Goal: Information Seeking & Learning: Learn about a topic

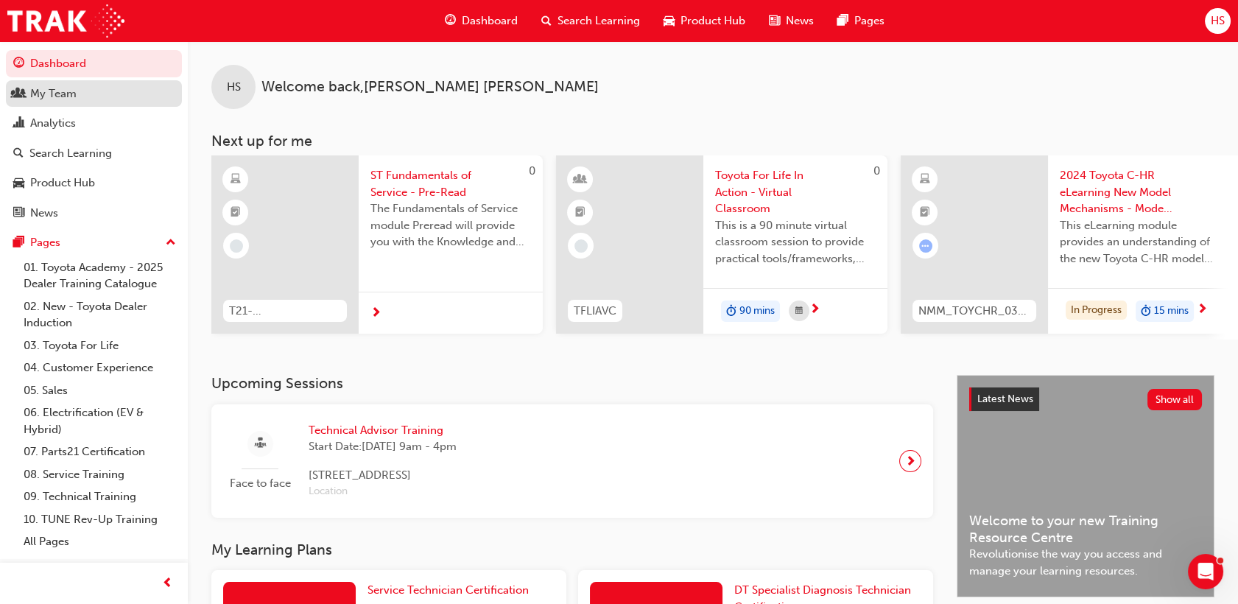
click at [78, 88] on div "My Team" at bounding box center [93, 94] width 161 height 18
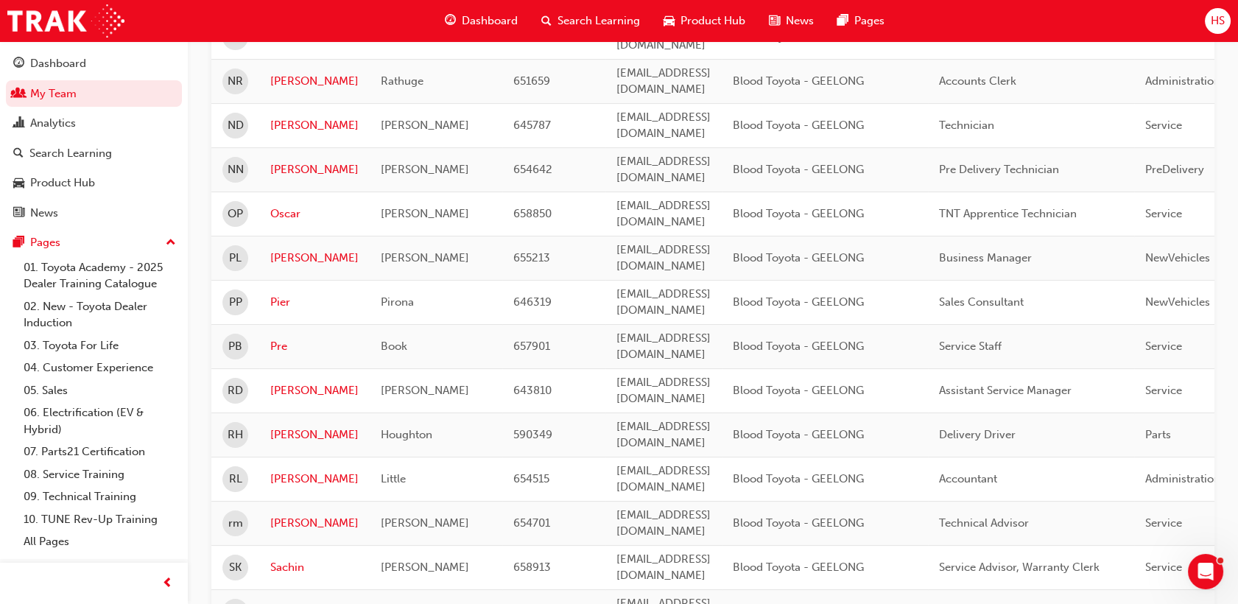
scroll to position [674, 0]
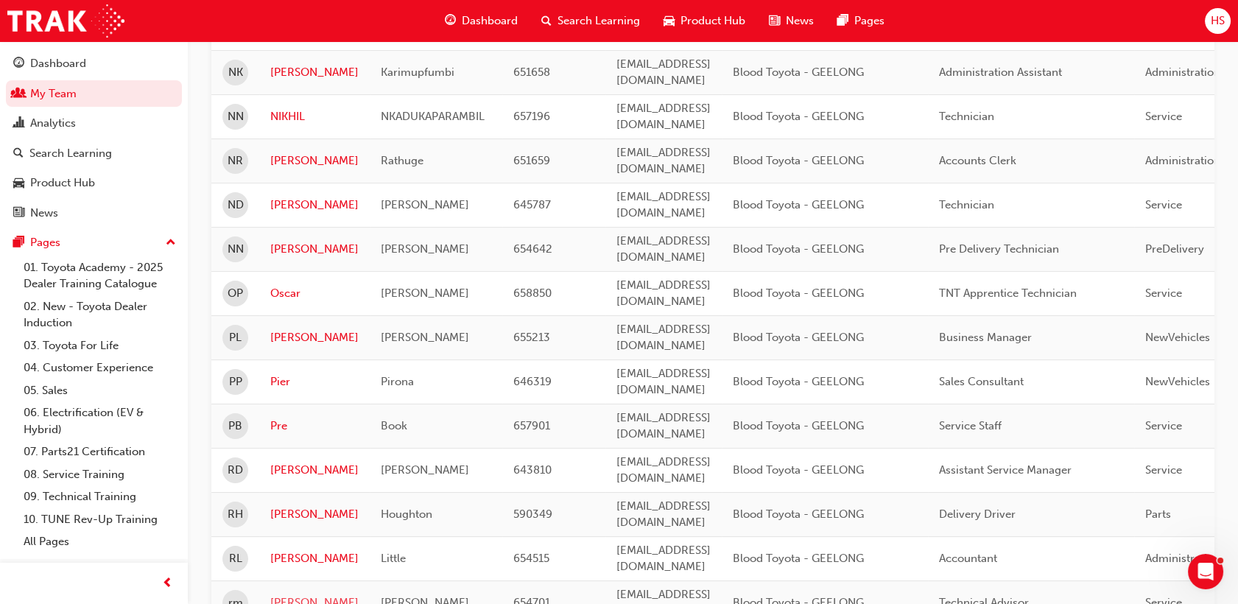
click at [294, 594] on link "romel" at bounding box center [314, 602] width 88 height 17
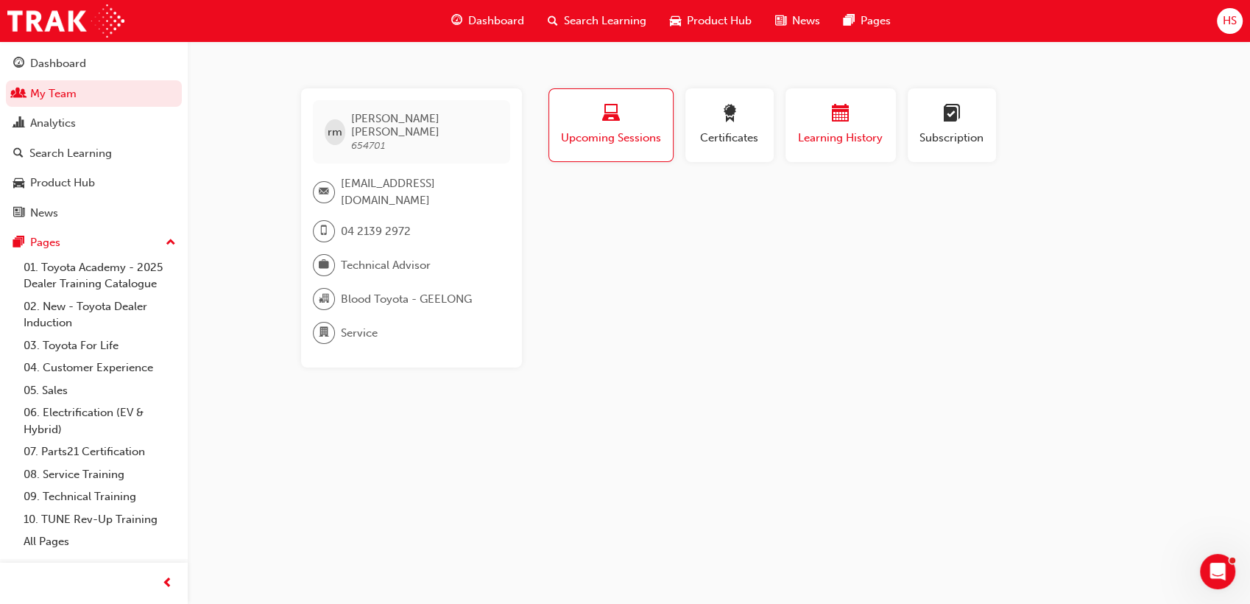
click at [867, 138] on span "Learning History" at bounding box center [841, 138] width 88 height 17
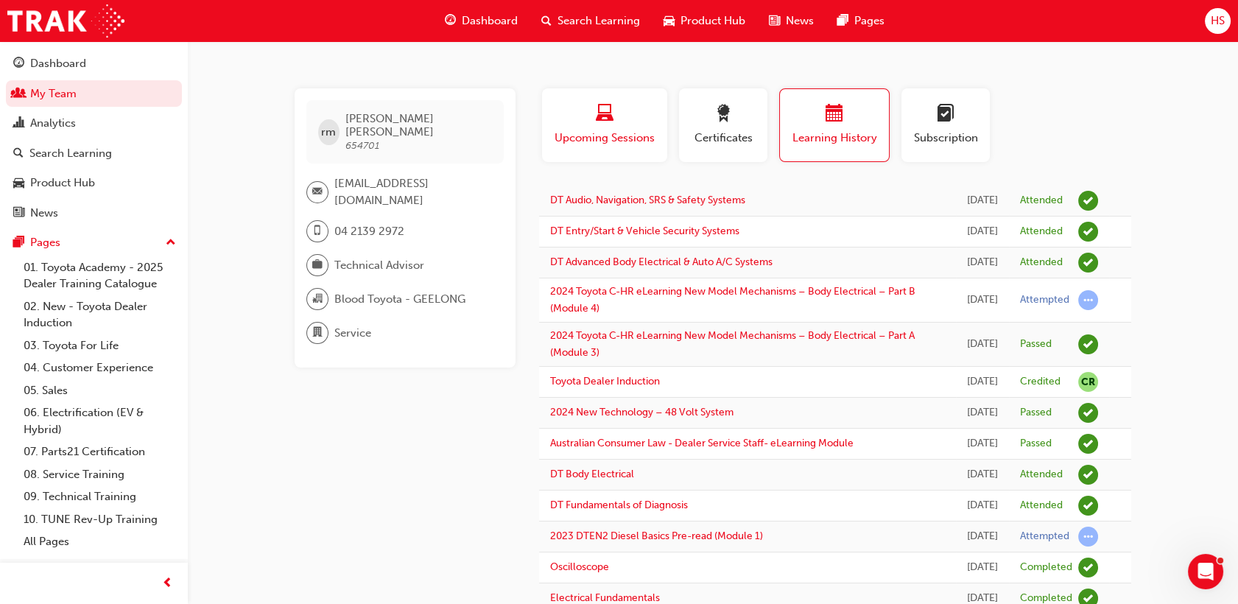
click at [627, 133] on span "Upcoming Sessions" at bounding box center [604, 138] width 103 height 17
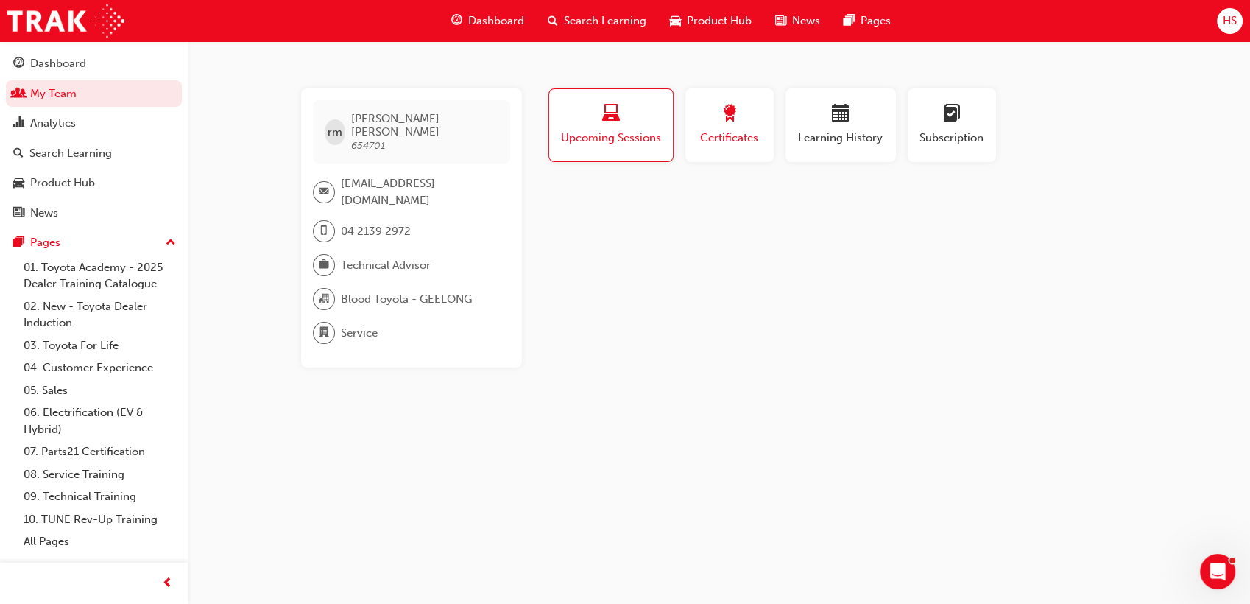
click at [749, 131] on span "Certificates" at bounding box center [729, 138] width 66 height 17
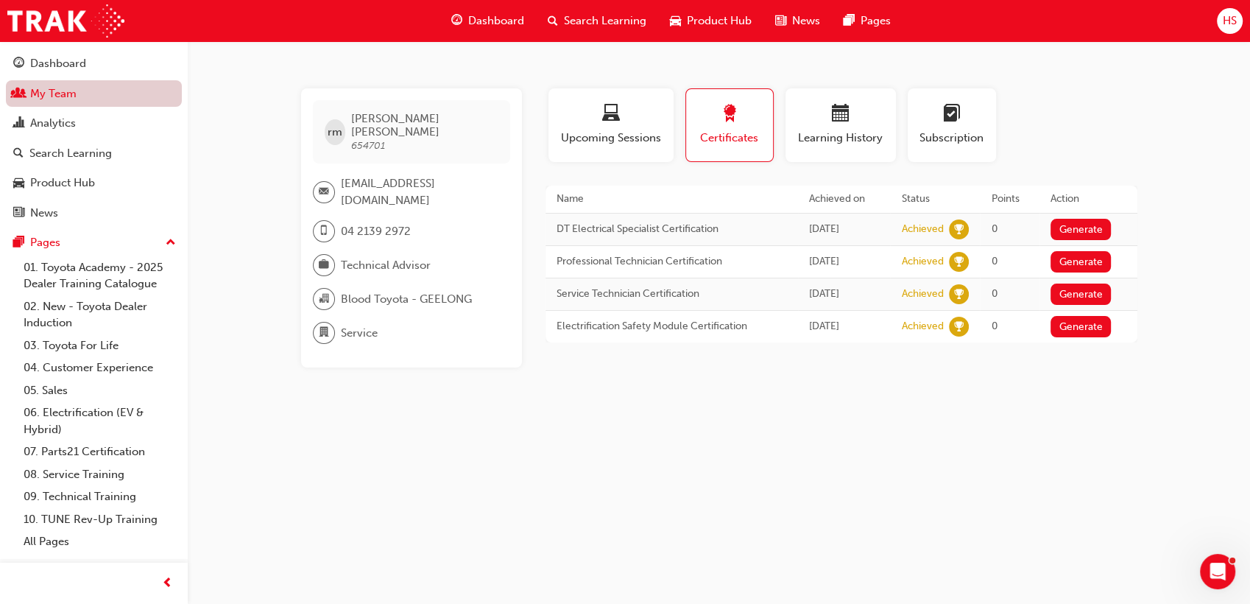
click at [101, 97] on link "My Team" at bounding box center [94, 93] width 176 height 27
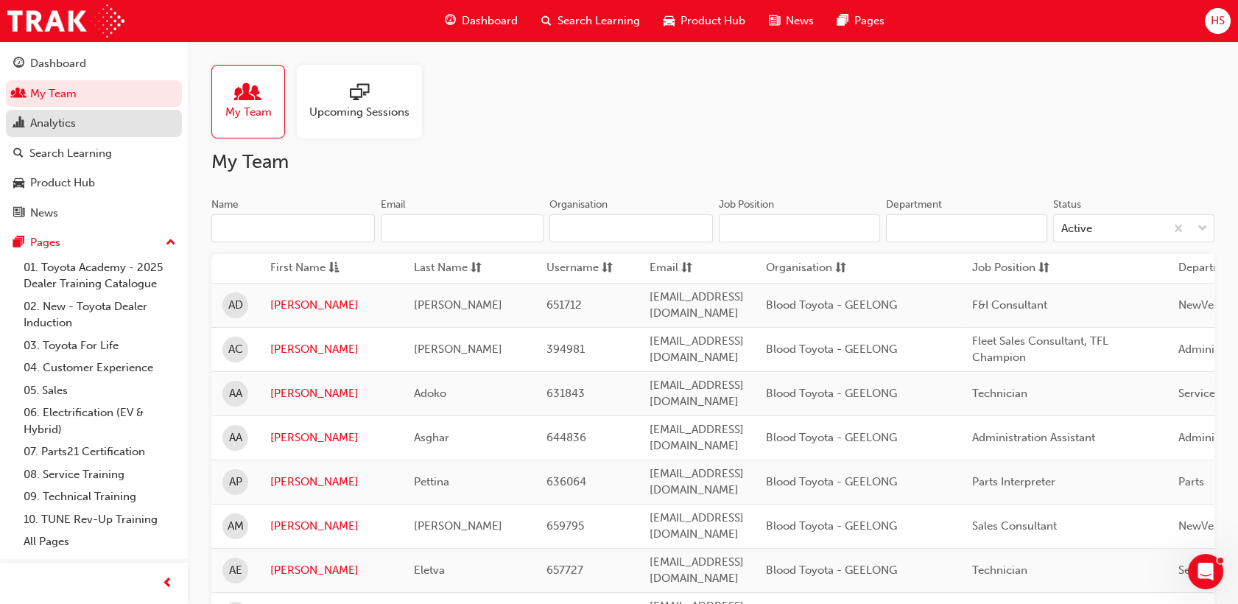
click at [109, 113] on link "Analytics" at bounding box center [94, 123] width 176 height 27
click at [85, 116] on link "Analytics" at bounding box center [94, 123] width 176 height 27
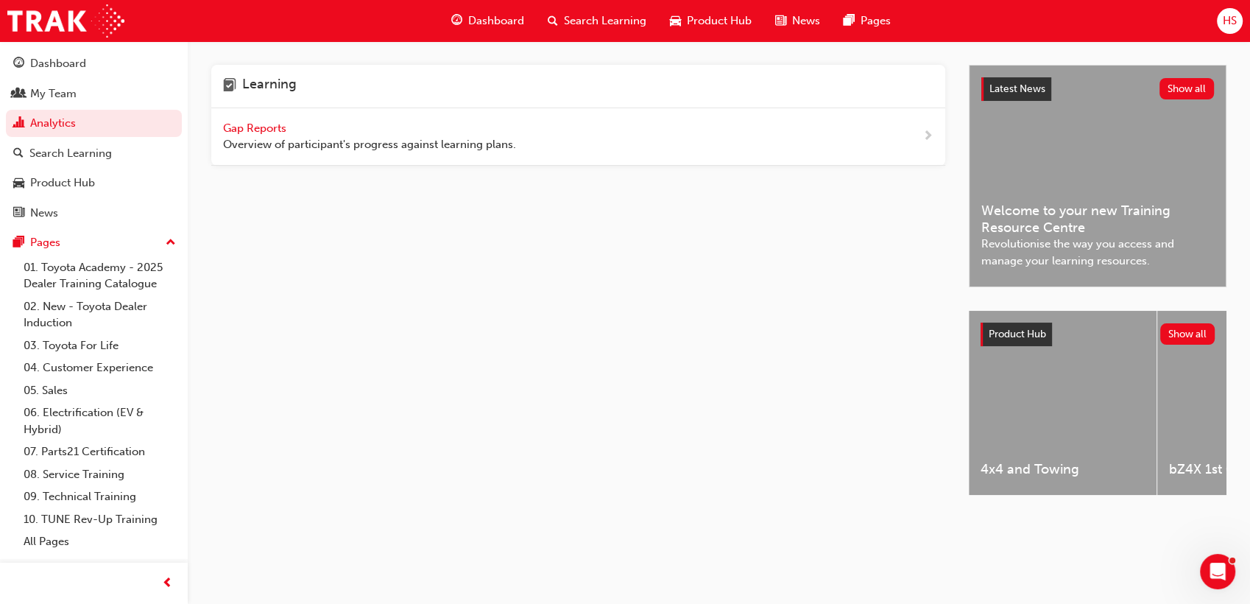
click at [244, 132] on span "Gap Reports" at bounding box center [256, 127] width 66 height 13
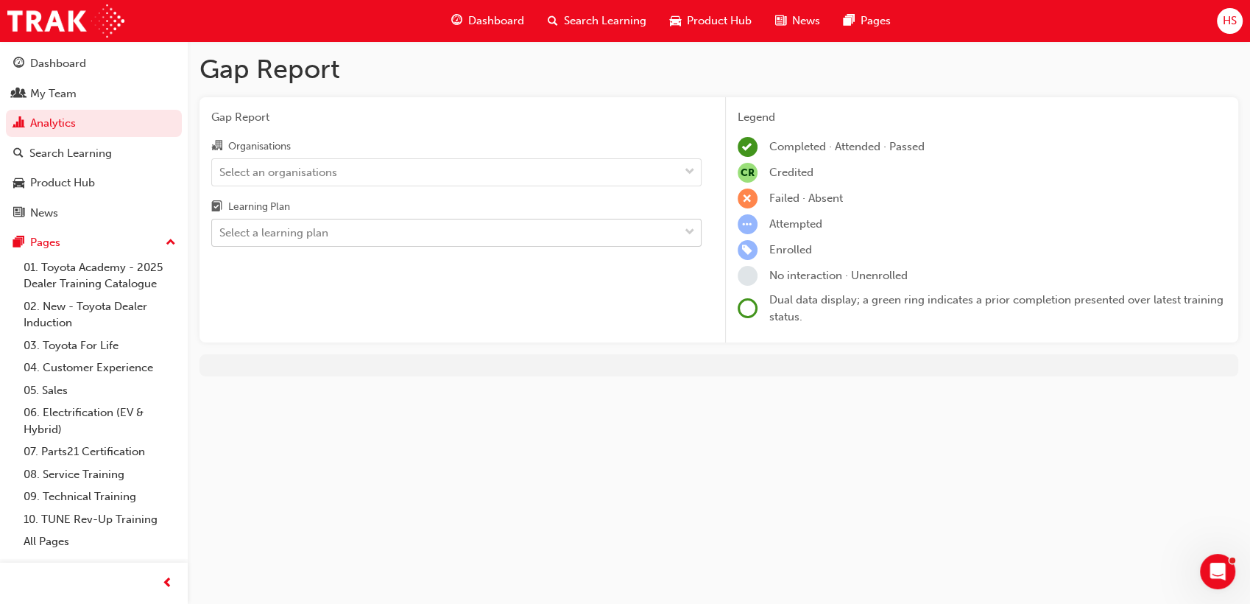
click at [412, 229] on div "Select a learning plan" at bounding box center [445, 233] width 467 height 26
click at [221, 229] on input "Learning Plan Select a learning plan" at bounding box center [219, 232] width 1 height 13
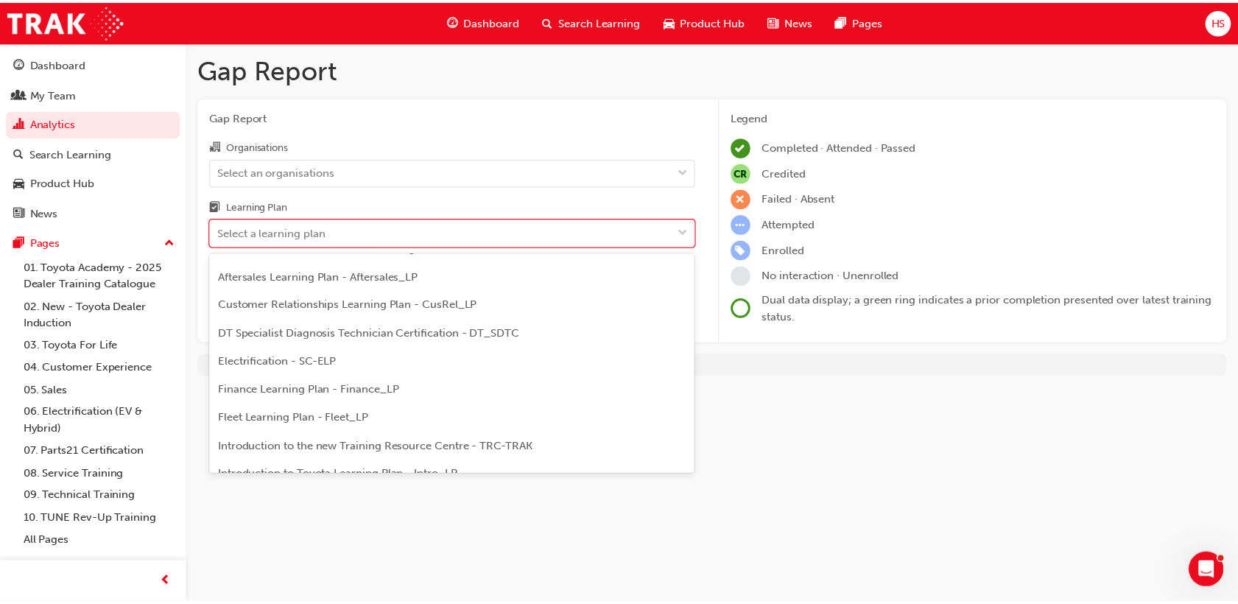
scroll to position [154, 0]
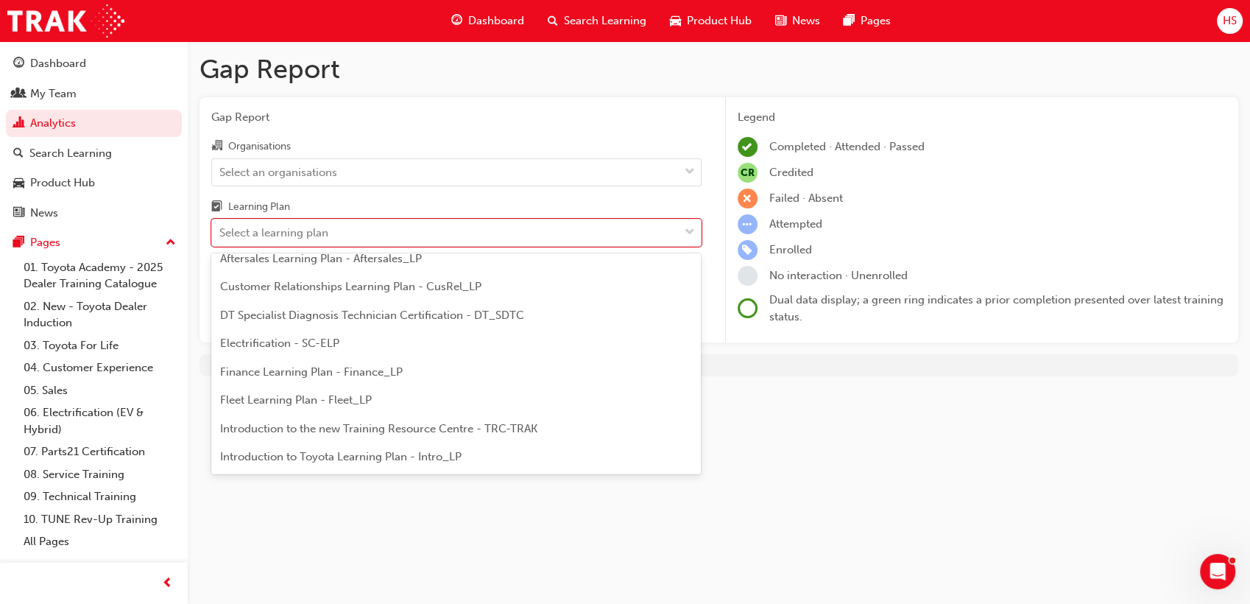
click at [545, 309] on div "DT Specialist Diagnosis Technician Certification - DT_SDTC" at bounding box center [456, 315] width 490 height 29
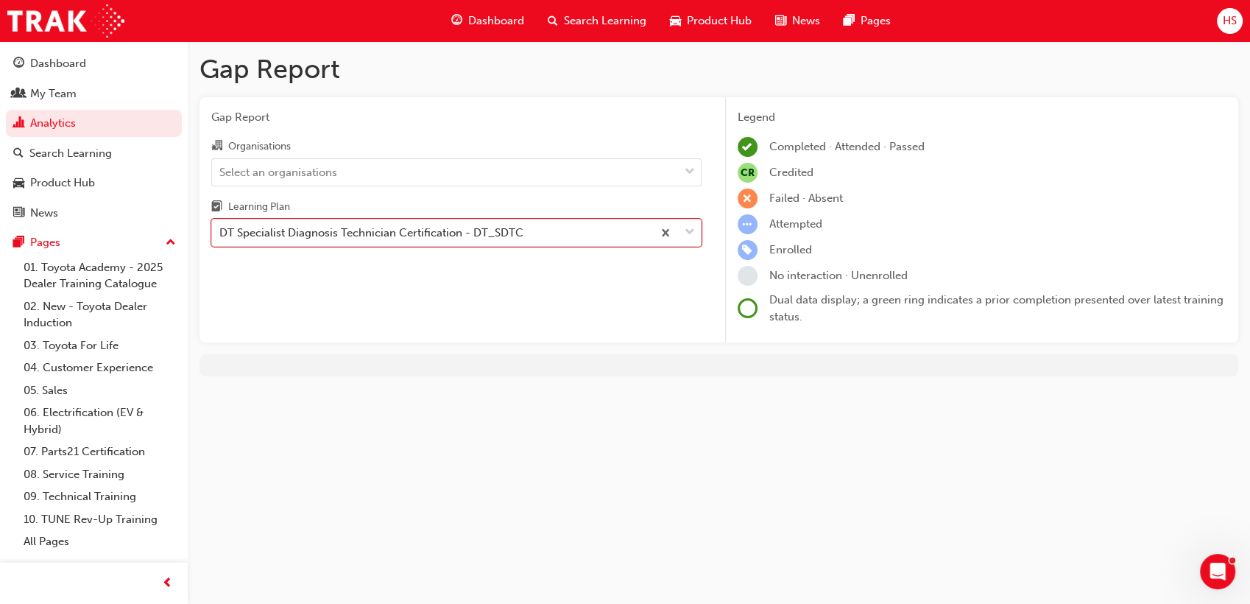
click at [570, 275] on div "Gap Report Organisations Select an organisations Learning Plan option DT Specia…" at bounding box center [457, 220] width 514 height 246
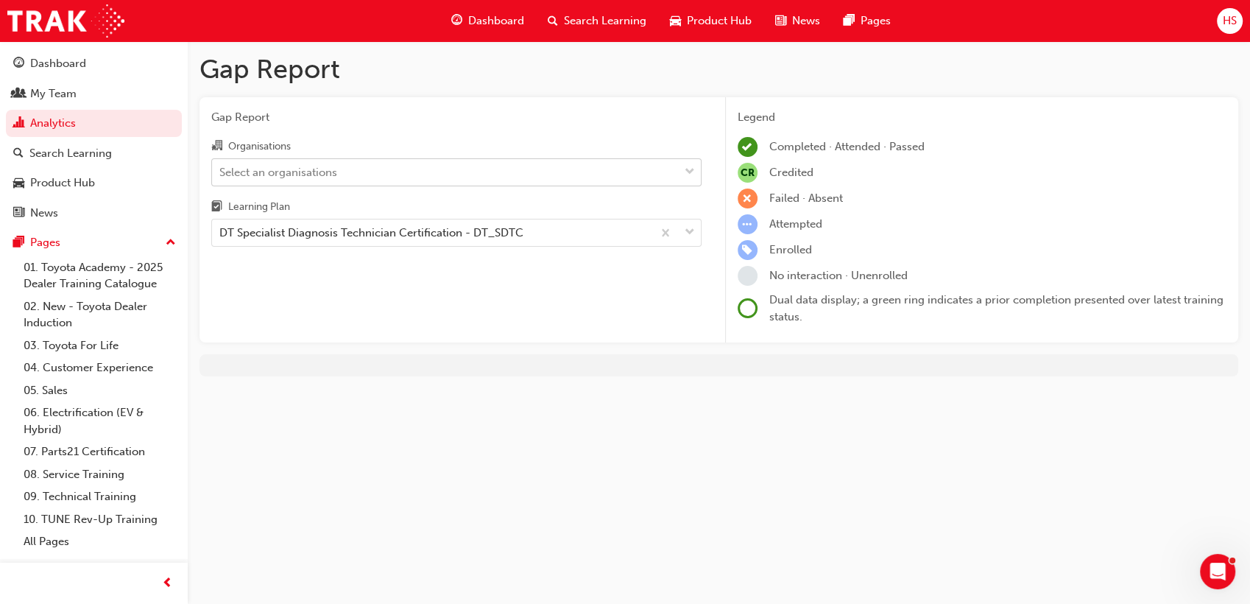
click at [437, 169] on div "Select an organisations" at bounding box center [445, 172] width 467 height 26
click at [221, 169] on input "Organisations Select an organisations" at bounding box center [219, 171] width 1 height 13
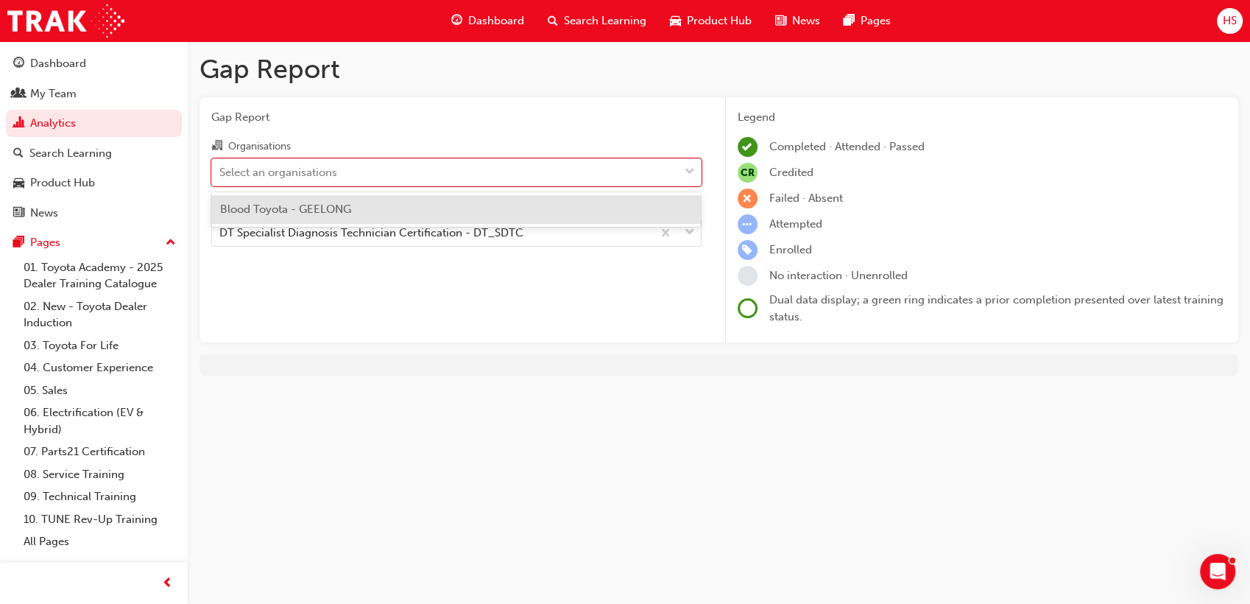
click at [396, 205] on div "Blood Toyota - GEELONG" at bounding box center [456, 209] width 490 height 29
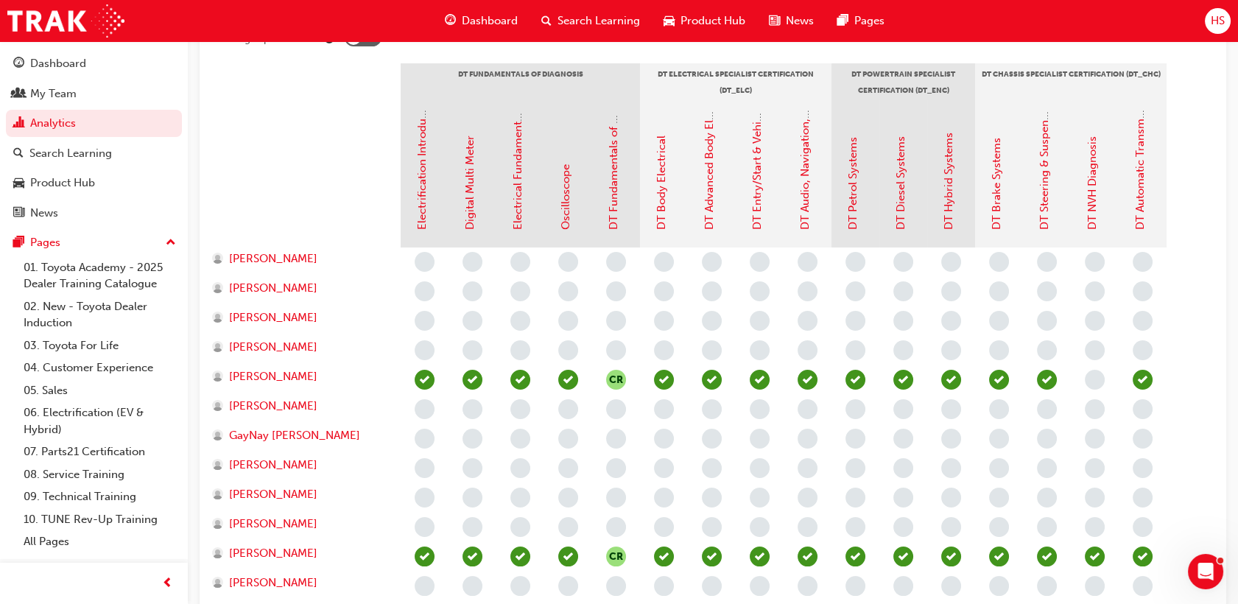
scroll to position [226, 0]
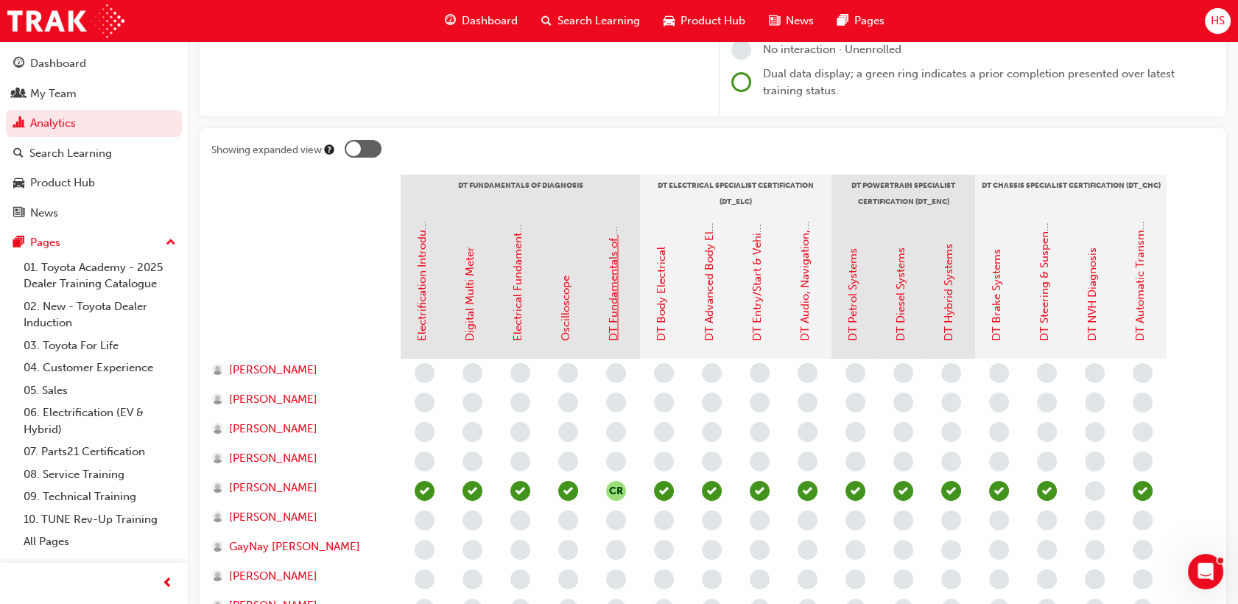
click at [613, 327] on link "DT Fundamentals of Diagnosis" at bounding box center [613, 263] width 13 height 156
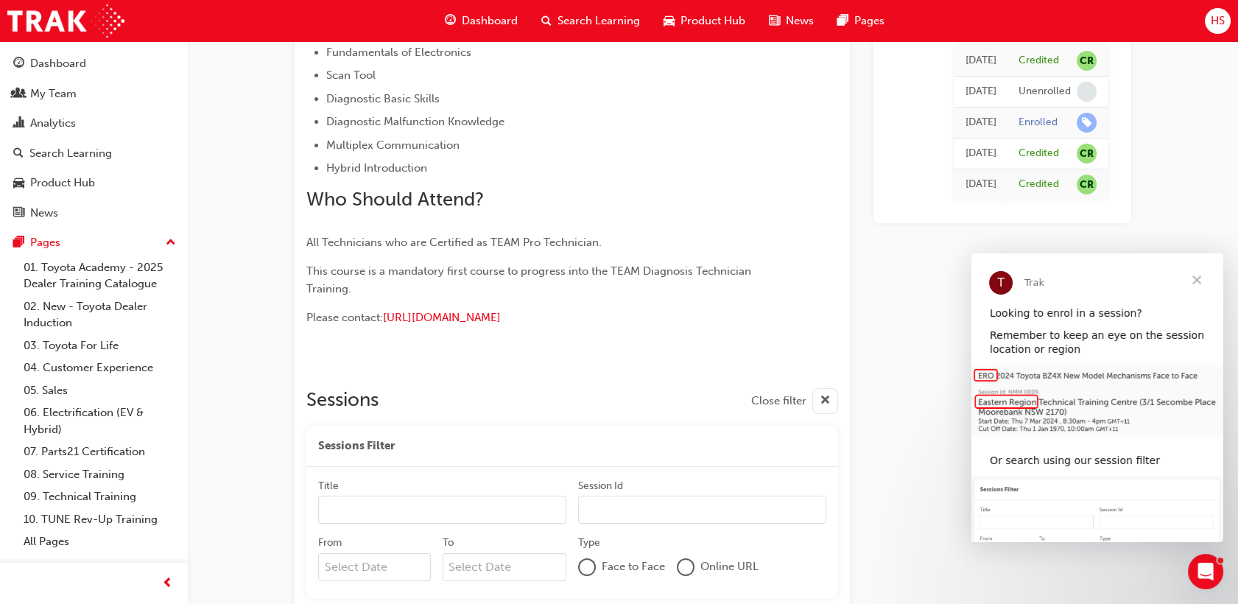
scroll to position [29, 0]
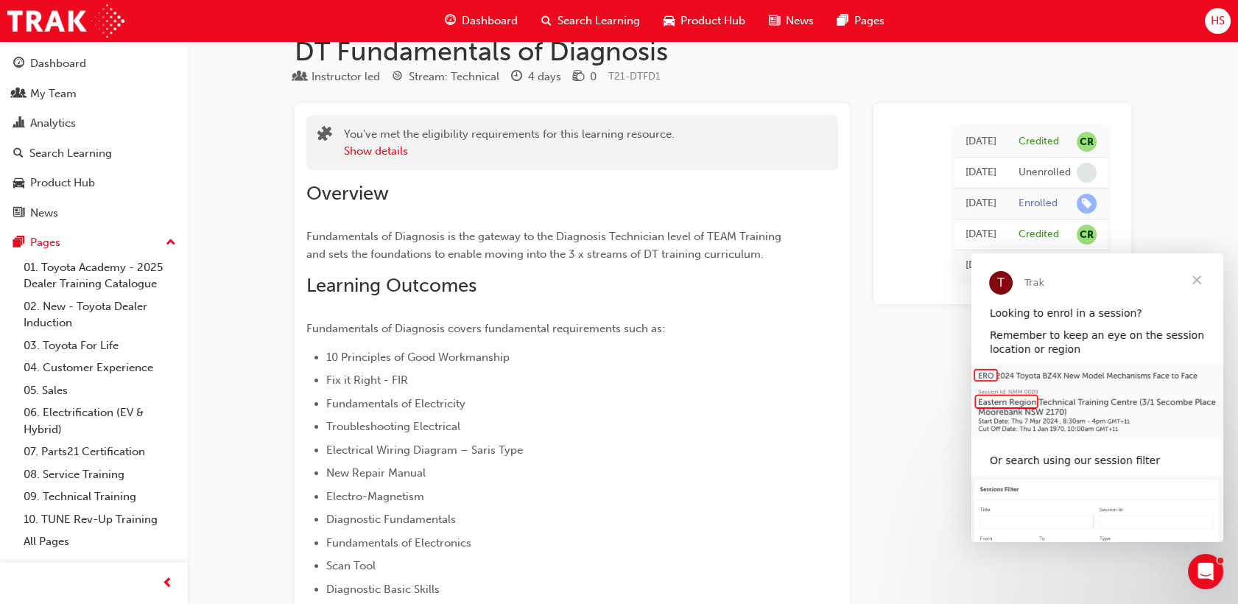
click at [485, 21] on span "Dashboard" at bounding box center [490, 21] width 56 height 17
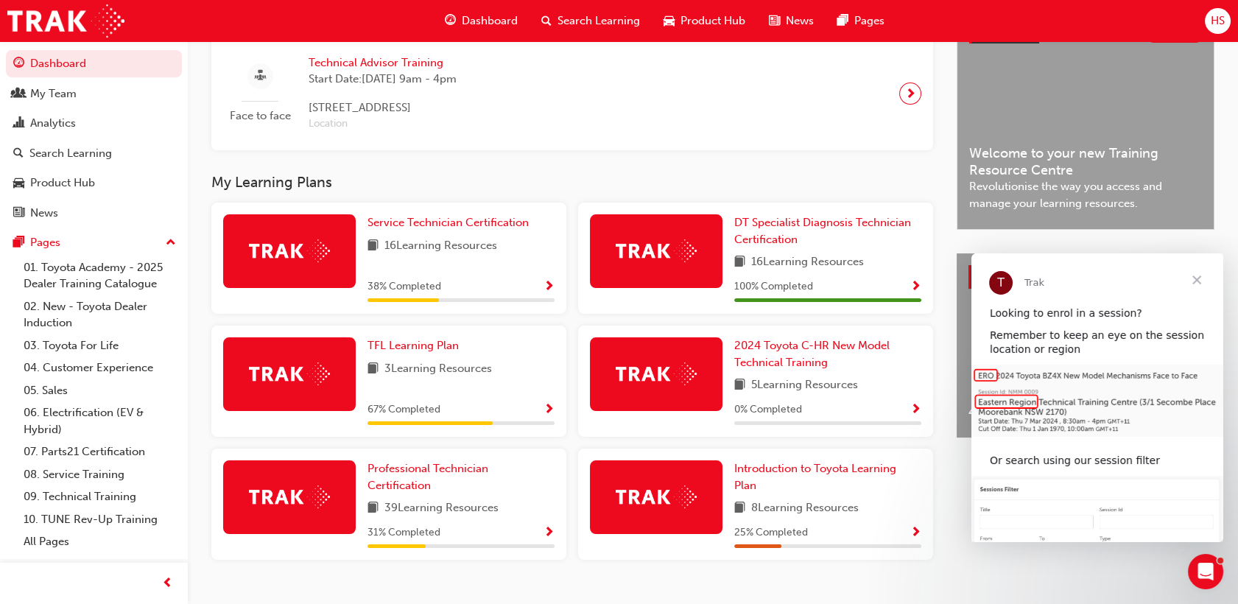
scroll to position [403, 0]
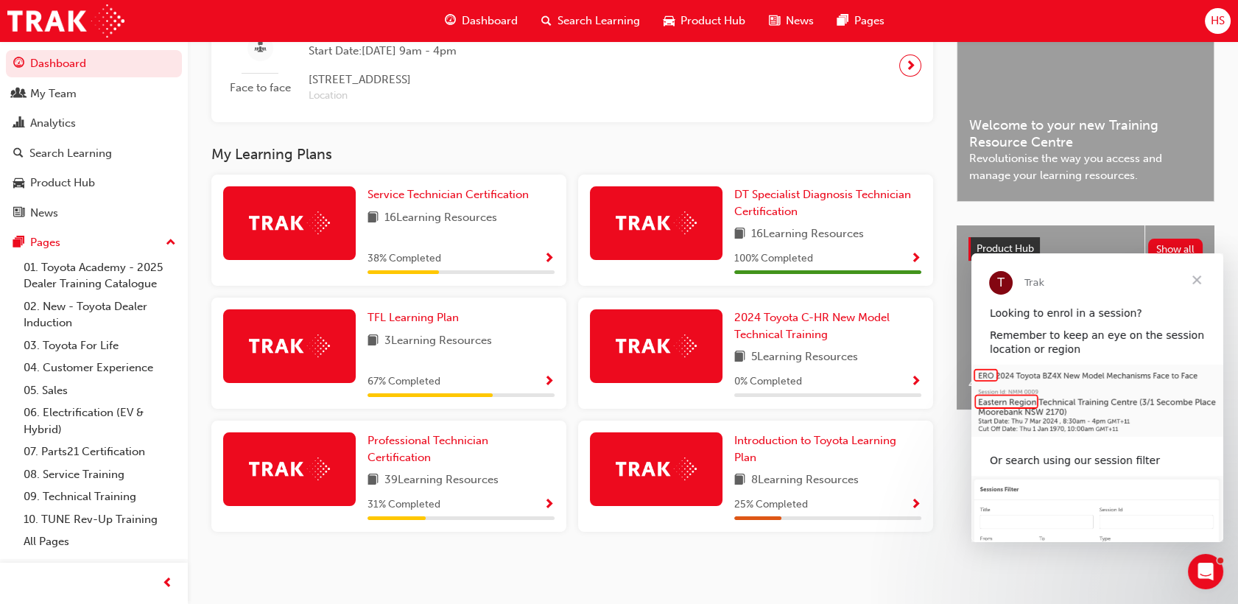
click at [1196, 278] on span "Close" at bounding box center [1196, 279] width 53 height 53
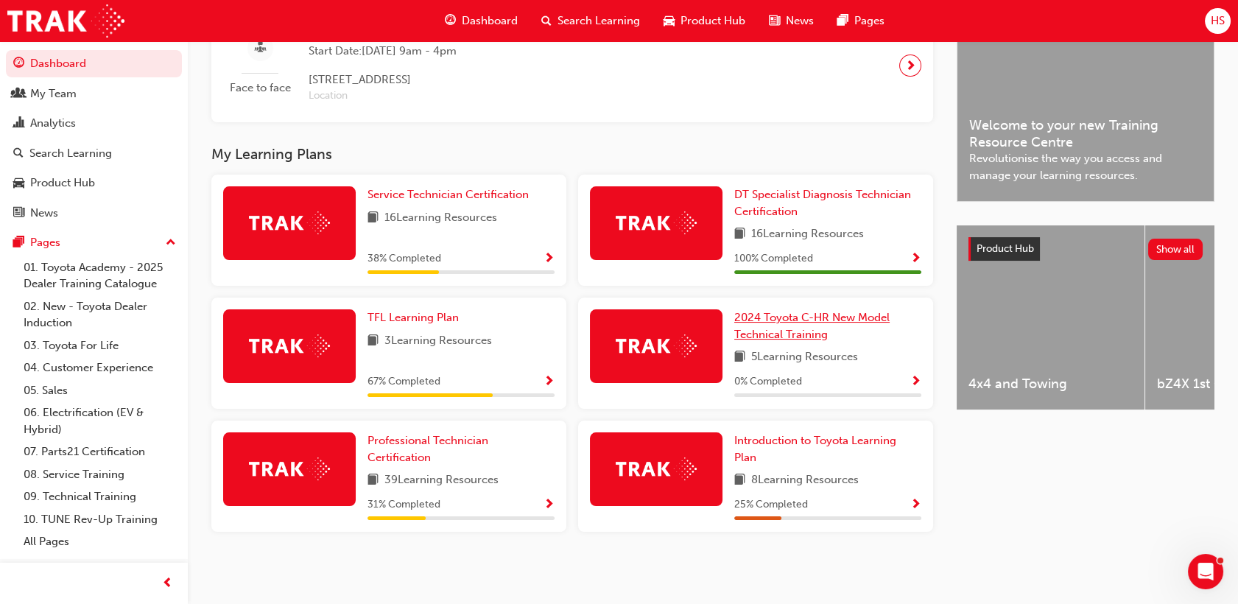
click at [785, 316] on span "2024 Toyota C-HR New Model Technical Training" at bounding box center [811, 326] width 155 height 30
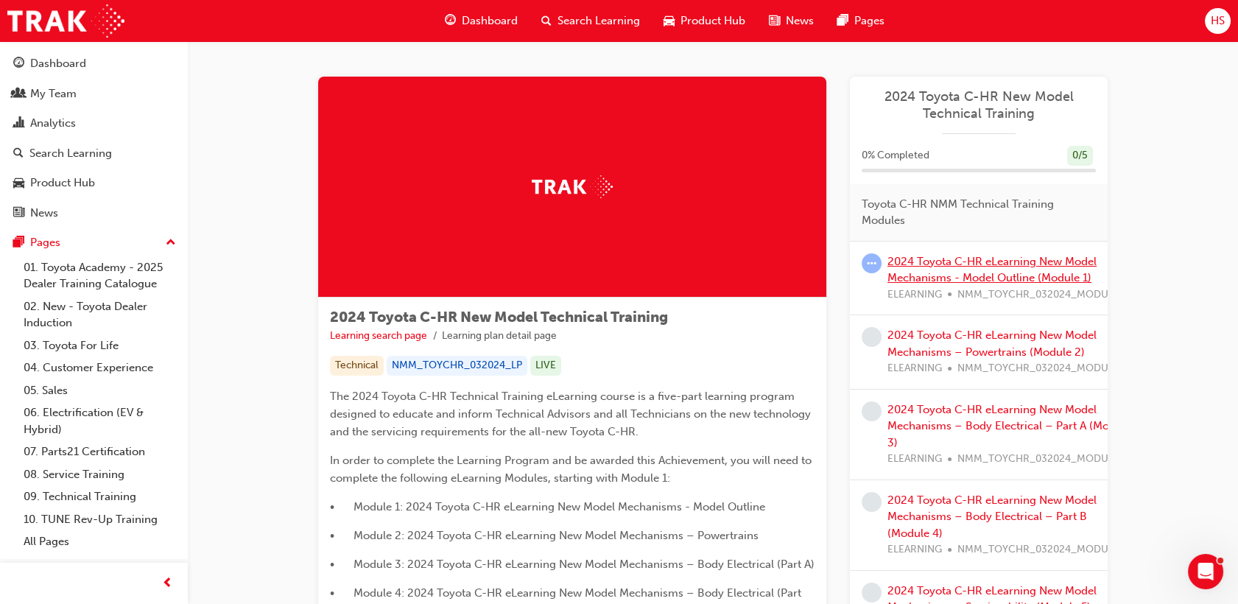
click at [985, 267] on link "2024 Toyota C-HR eLearning New Model Mechanisms - Model Outline (Module 1)" at bounding box center [991, 270] width 209 height 30
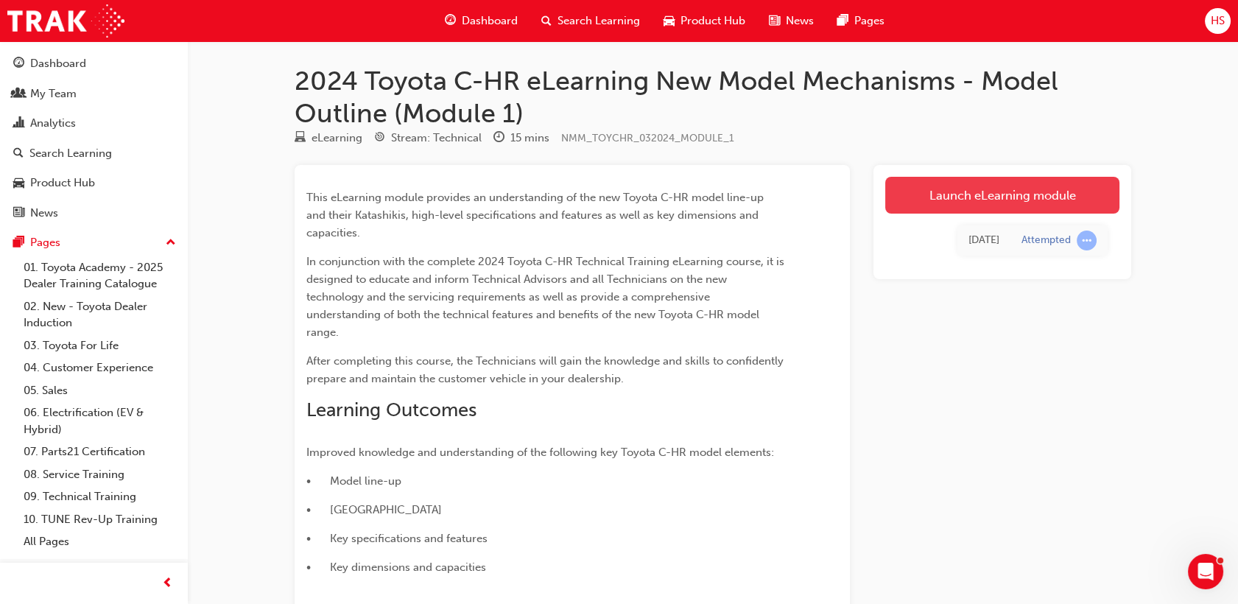
click at [980, 194] on link "Launch eLearning module" at bounding box center [1002, 195] width 234 height 37
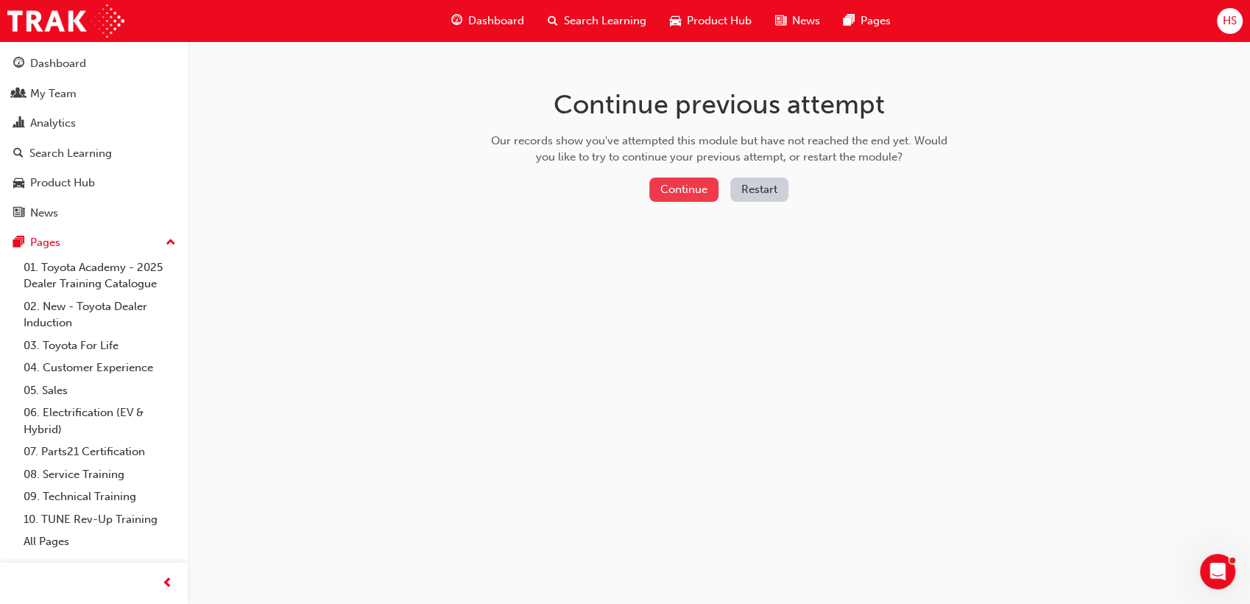
click at [702, 198] on button "Continue" at bounding box center [683, 189] width 69 height 24
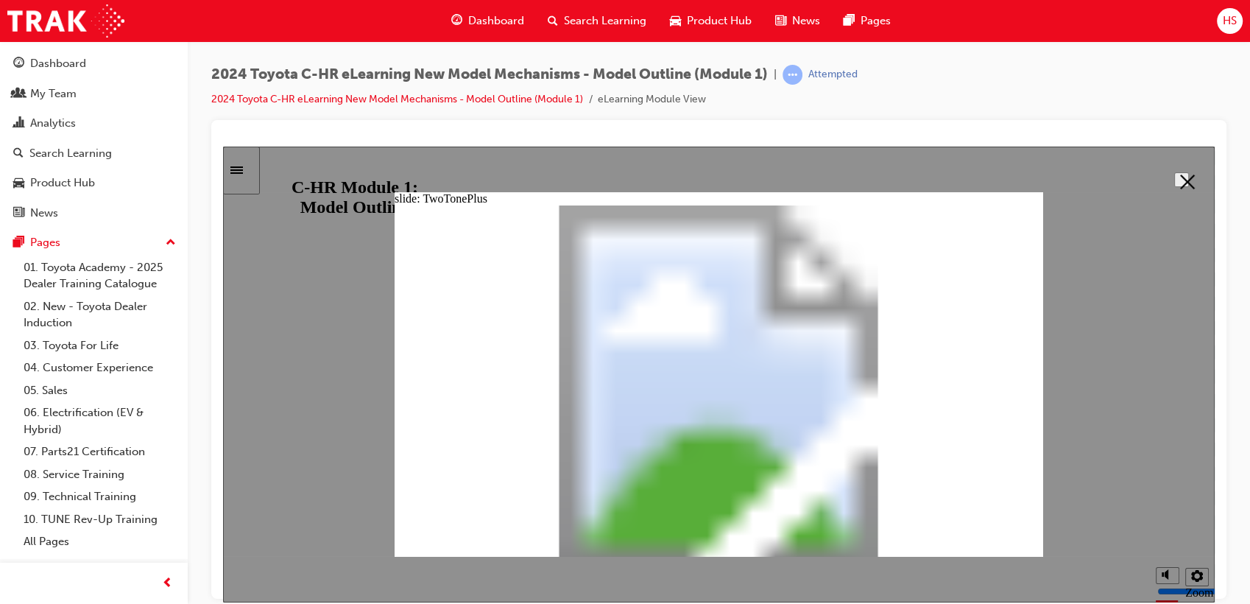
click at [1185, 178] on icon "Close" at bounding box center [1187, 181] width 15 height 15
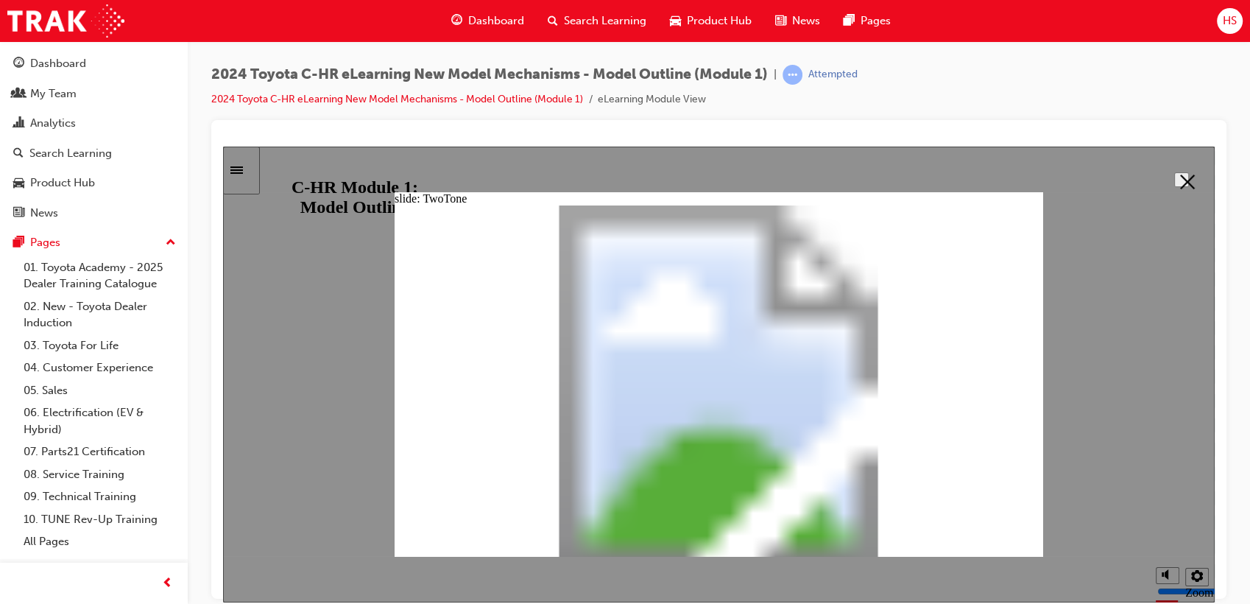
click at [1180, 177] on icon "Close" at bounding box center [1187, 181] width 15 height 15
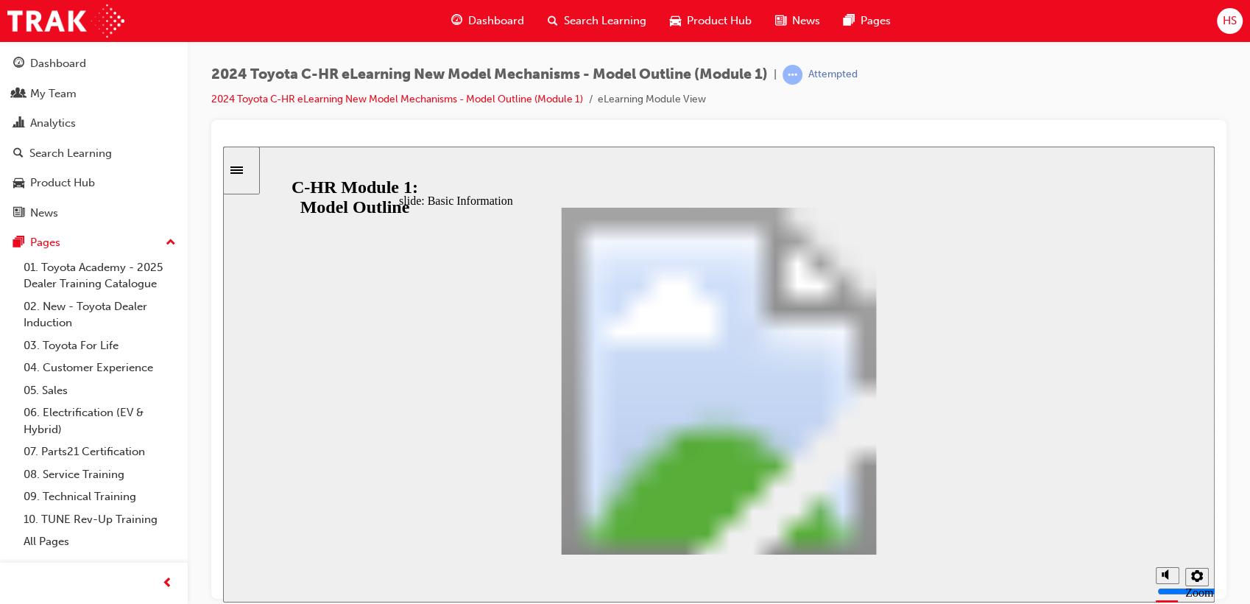
drag, startPoint x: 912, startPoint y: 326, endPoint x: 925, endPoint y: 475, distance: 149.2
